Goal: Check status: Check status

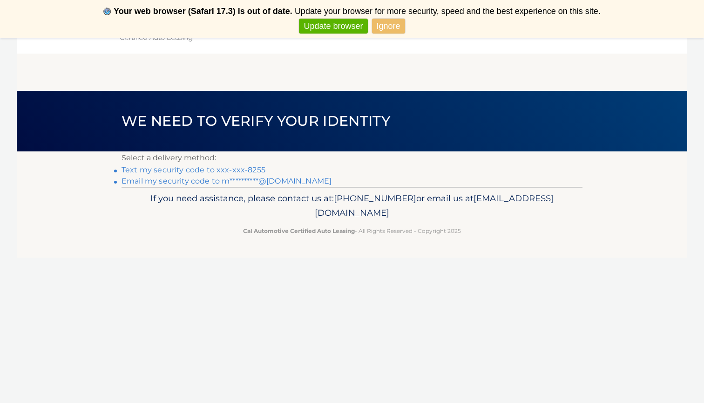
click at [387, 32] on link "Ignore" at bounding box center [388, 26] width 33 height 15
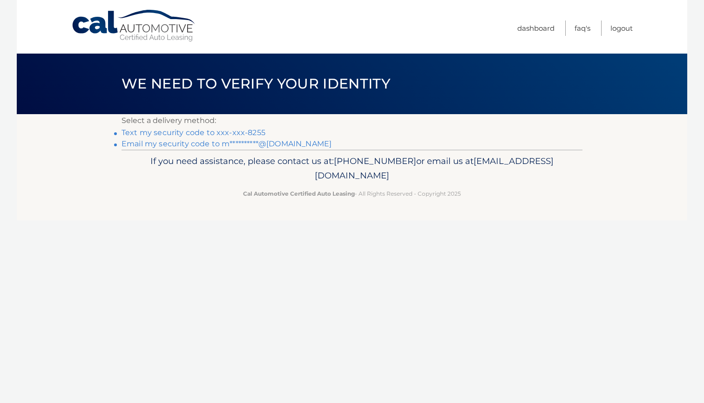
click at [367, 50] on nav "Menu Dashboard FAQ's Logout" at bounding box center [418, 27] width 428 height 54
click at [204, 134] on link "Text my security code to xxx-xxx-8255" at bounding box center [193, 132] width 144 height 9
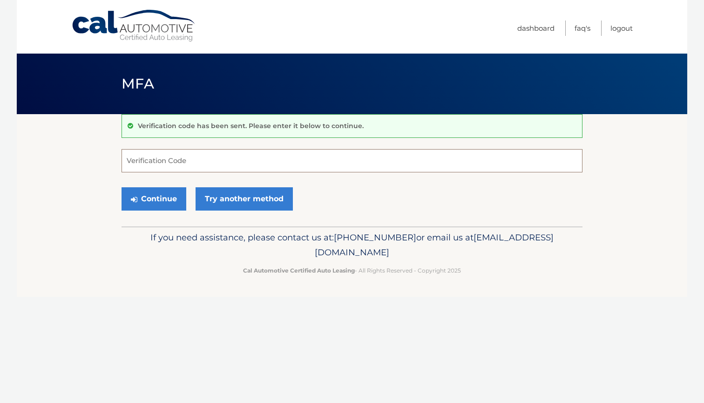
click at [210, 162] on input "Verification Code" at bounding box center [351, 160] width 461 height 23
type input "522317"
click at [164, 196] on button "Continue" at bounding box center [153, 198] width 65 height 23
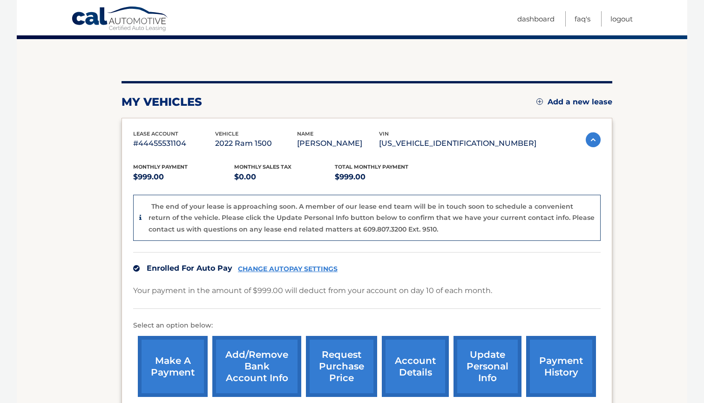
scroll to position [68, 0]
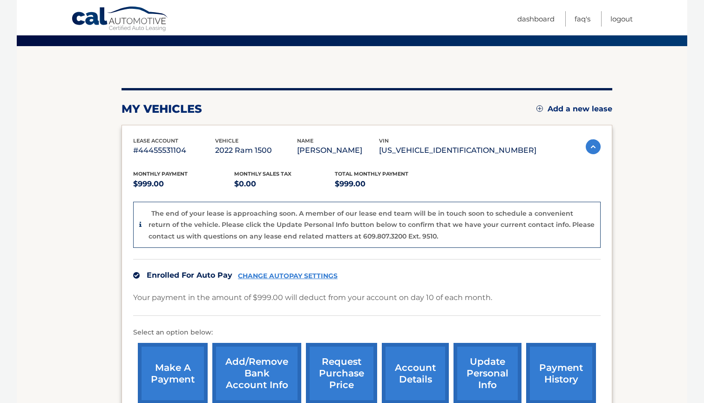
click at [550, 368] on link "payment history" at bounding box center [561, 373] width 70 height 61
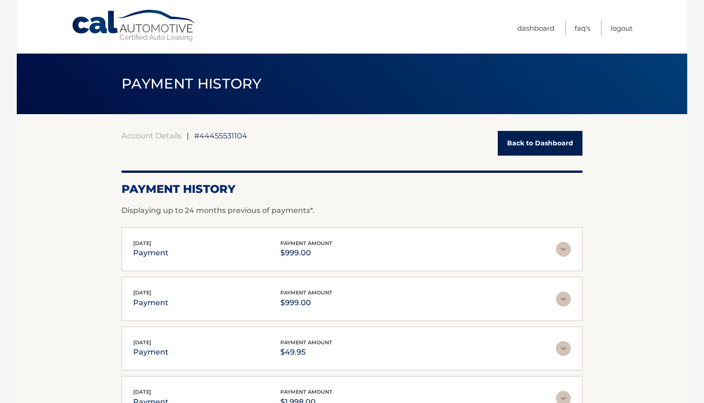
click at [505, 145] on link "Back to Dashboard" at bounding box center [540, 143] width 85 height 25
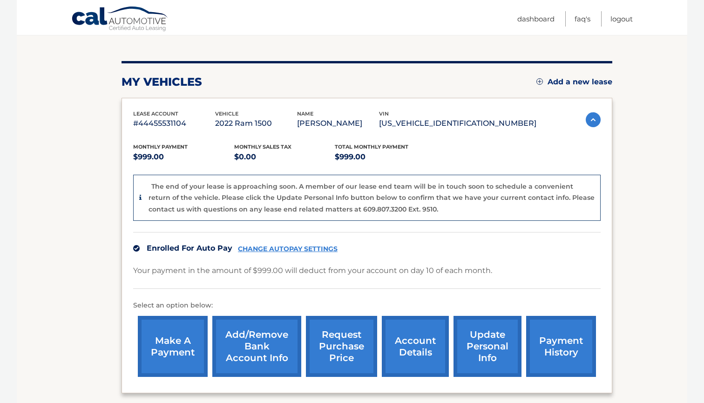
scroll to position [104, 0]
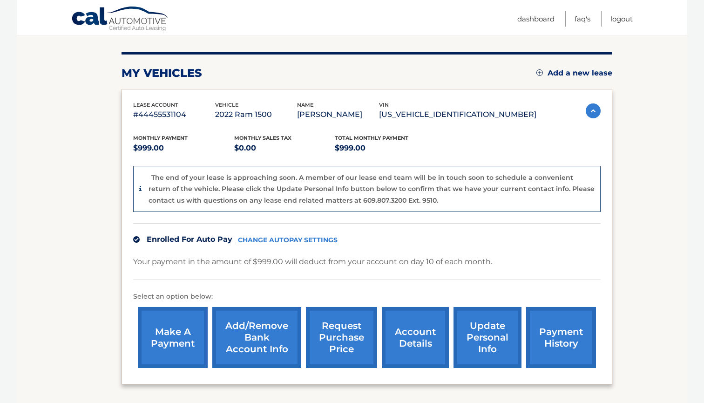
click at [329, 343] on link "request purchase price" at bounding box center [341, 337] width 71 height 61
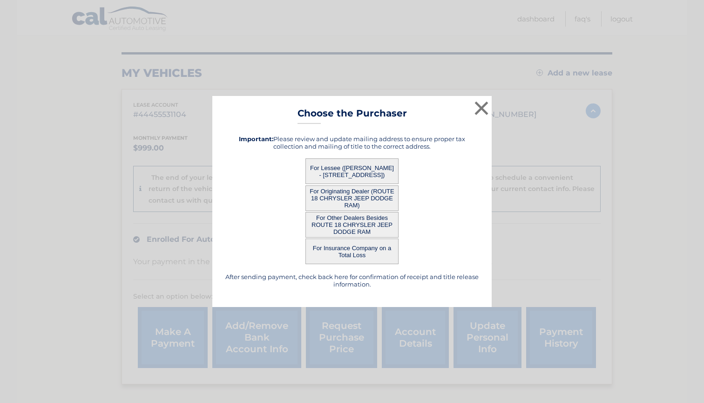
click at [338, 173] on button "For Lessee ([PERSON_NAME] - [STREET_ADDRESS])" at bounding box center [351, 171] width 93 height 26
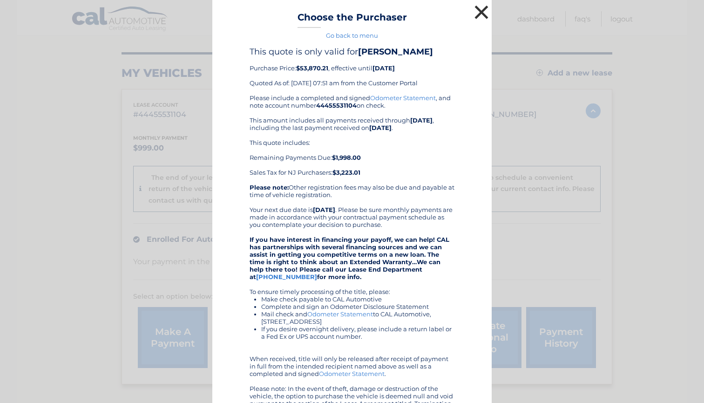
click at [478, 19] on button "×" at bounding box center [481, 12] width 19 height 19
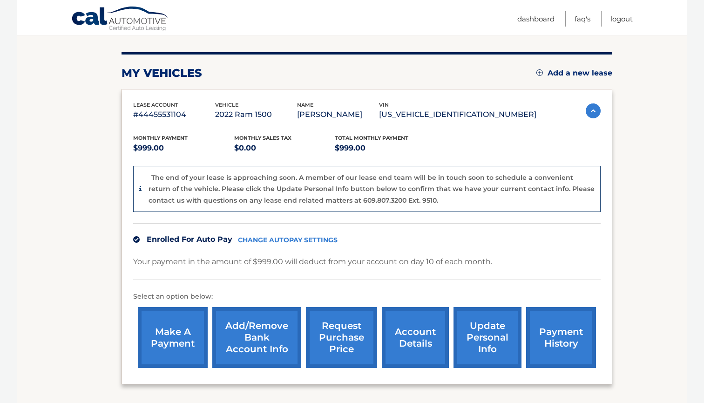
scroll to position [115, 0]
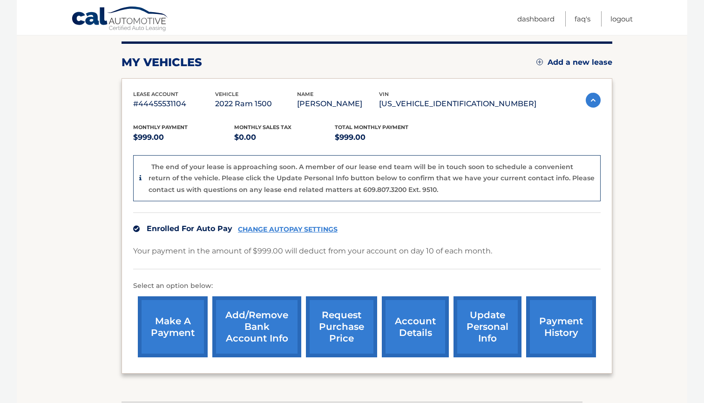
click at [414, 323] on link "account details" at bounding box center [415, 326] width 67 height 61
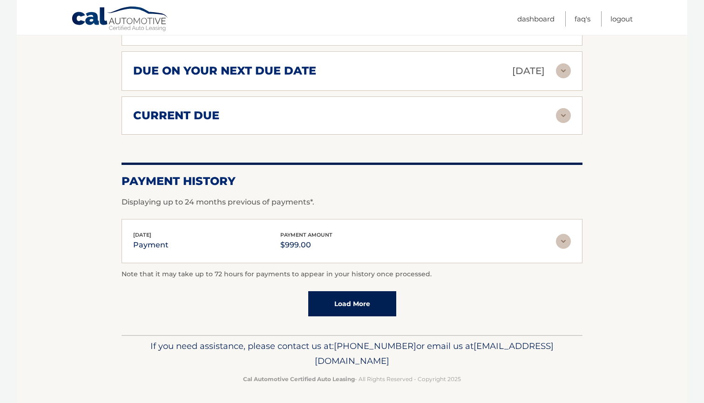
scroll to position [575, 0]
click at [388, 312] on link "Load More" at bounding box center [352, 303] width 88 height 25
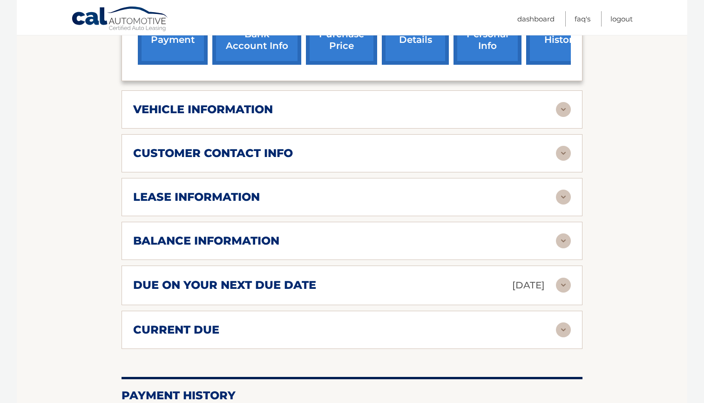
scroll to position [351, 0]
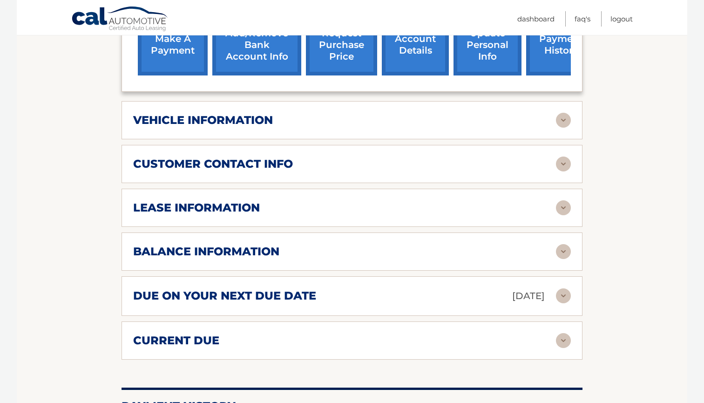
click at [400, 208] on div "lease information" at bounding box center [344, 208] width 423 height 14
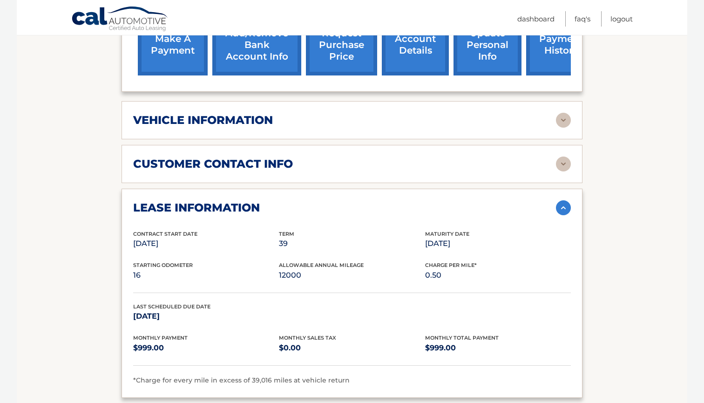
click at [402, 211] on div "lease information" at bounding box center [344, 208] width 423 height 14
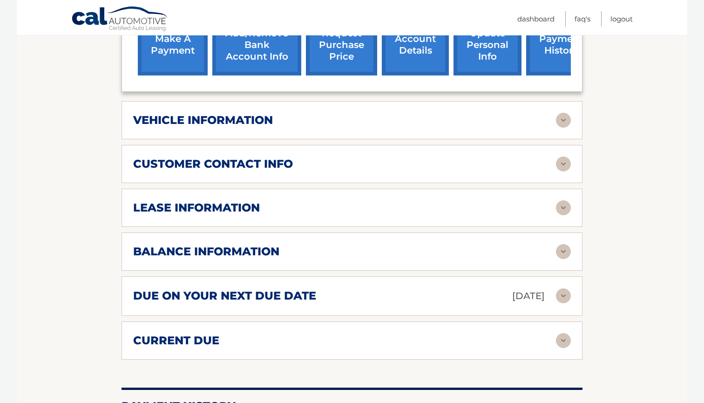
click at [405, 244] on div "balance information" at bounding box center [344, 251] width 423 height 14
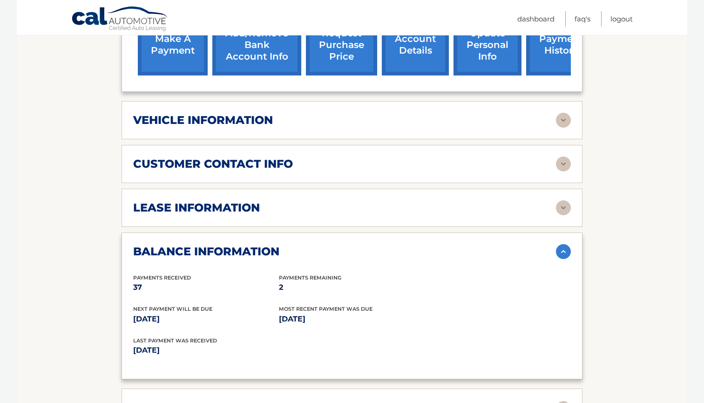
click at [405, 244] on div "balance information" at bounding box center [344, 251] width 423 height 14
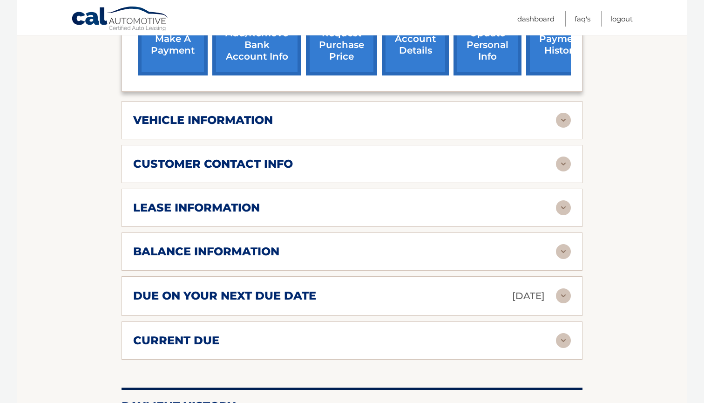
click at [369, 132] on div "vehicle information vehicle Year 2022 vehicle make Ram vehicle model 1500 vehic…" at bounding box center [351, 120] width 461 height 38
click at [369, 124] on div "vehicle information" at bounding box center [344, 120] width 423 height 14
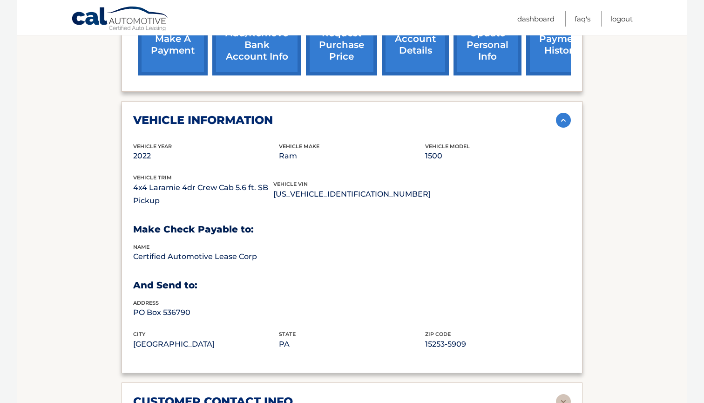
click at [370, 124] on div "vehicle information" at bounding box center [344, 120] width 423 height 14
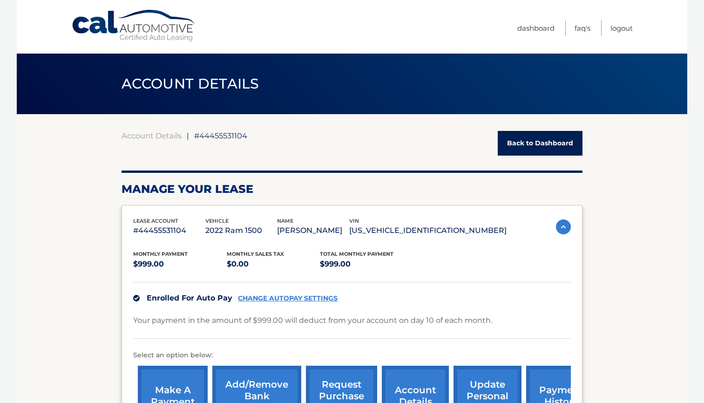
scroll to position [0, 0]
click at [556, 147] on link "Back to Dashboard" at bounding box center [540, 143] width 85 height 25
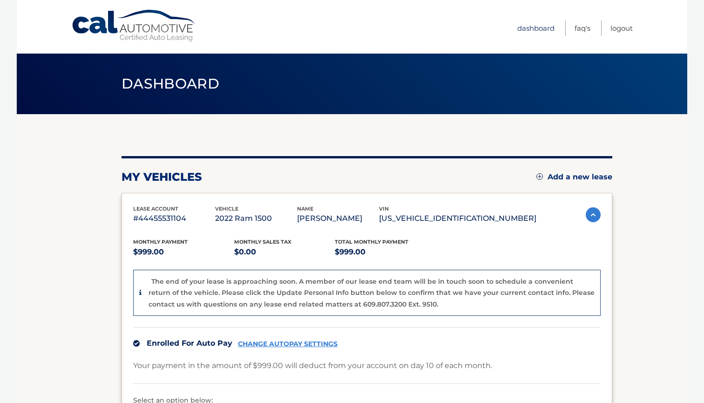
click at [545, 33] on link "Dashboard" at bounding box center [535, 27] width 37 height 15
